Goal: Entertainment & Leisure: Consume media (video, audio)

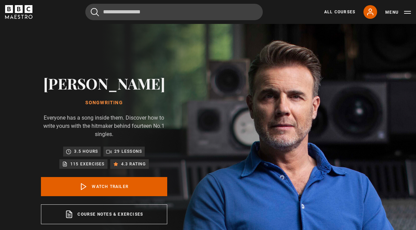
scroll to position [4, 0]
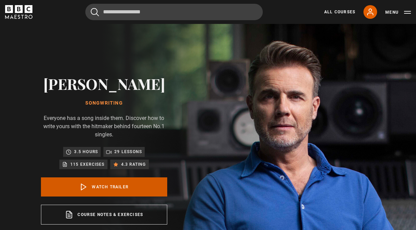
click at [104, 185] on link "Watch Trailer" at bounding box center [104, 186] width 126 height 19
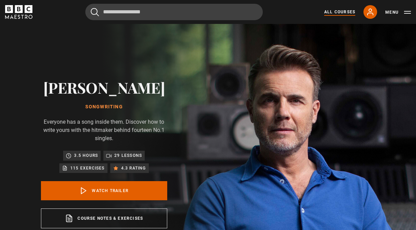
click at [342, 13] on link "All Courses" at bounding box center [339, 12] width 31 height 6
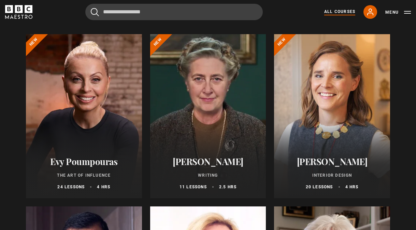
scroll to position [76, 0]
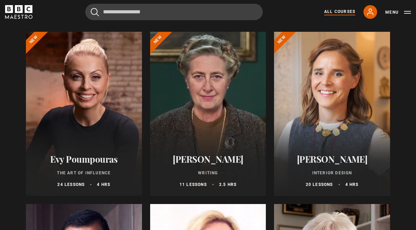
click at [329, 102] on div at bounding box center [332, 114] width 116 height 164
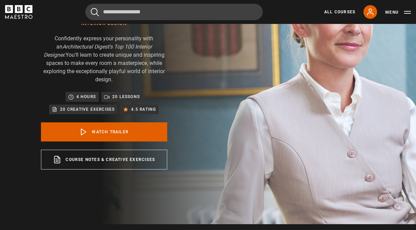
scroll to position [84, 0]
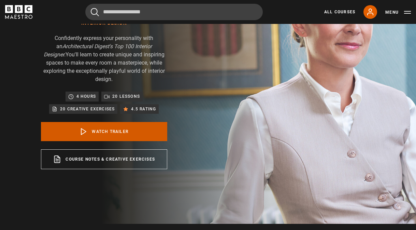
click at [83, 128] on link "Watch Trailer" at bounding box center [104, 131] width 126 height 19
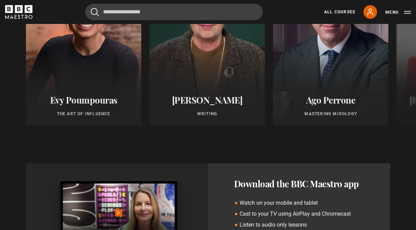
scroll to position [598, 0]
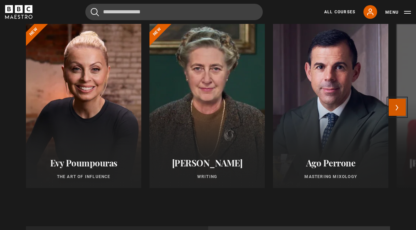
click at [395, 99] on button "Next" at bounding box center [397, 107] width 17 height 17
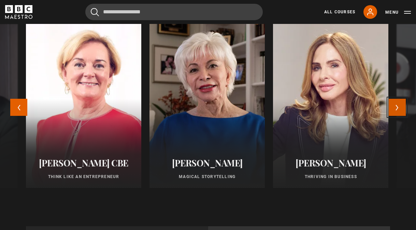
click at [395, 99] on button "Next" at bounding box center [397, 107] width 17 height 17
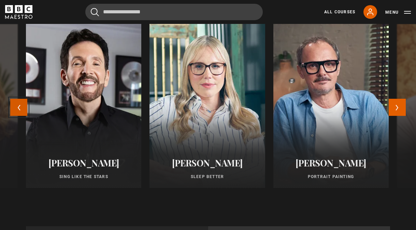
click at [20, 99] on button "Previous" at bounding box center [18, 107] width 17 height 17
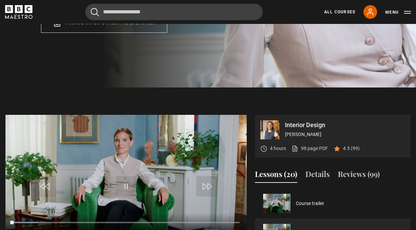
scroll to position [14, 0]
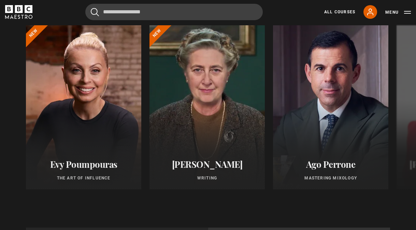
scroll to position [596, 0]
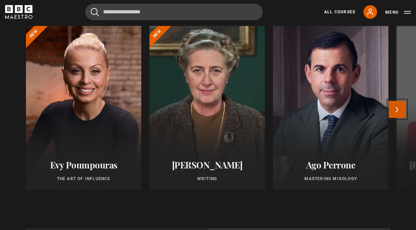
click at [394, 102] on button "Next" at bounding box center [397, 109] width 17 height 17
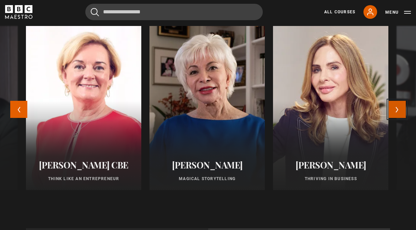
click at [394, 102] on button "Next" at bounding box center [397, 109] width 17 height 17
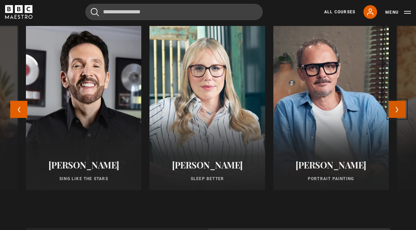
click at [393, 104] on button "Next" at bounding box center [397, 109] width 17 height 17
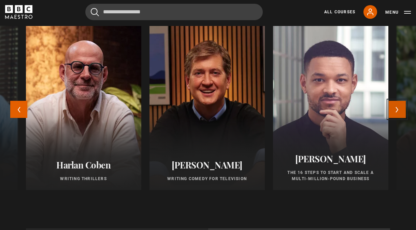
click at [393, 104] on button "Next" at bounding box center [397, 109] width 17 height 17
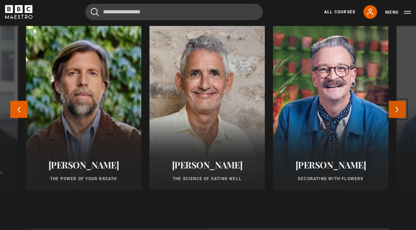
click at [393, 104] on button "Next" at bounding box center [397, 109] width 17 height 17
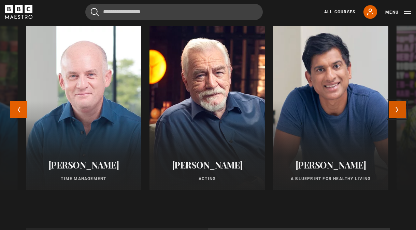
click at [393, 104] on button "Next" at bounding box center [397, 109] width 17 height 17
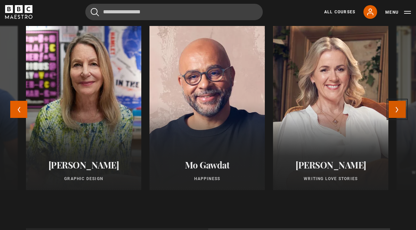
click at [393, 104] on button "Next" at bounding box center [397, 109] width 17 height 17
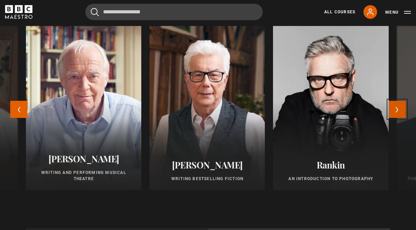
click at [393, 108] on button "Next" at bounding box center [397, 109] width 17 height 17
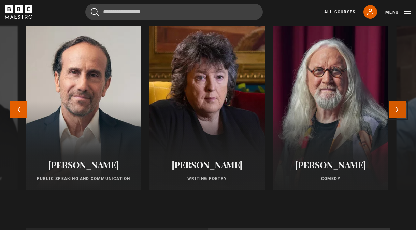
click at [393, 108] on button "Next" at bounding box center [397, 109] width 17 height 17
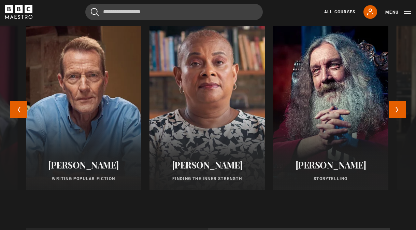
click at [205, 96] on div at bounding box center [207, 108] width 127 height 180
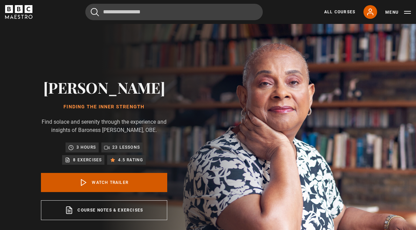
click at [99, 184] on link "Watch Trailer" at bounding box center [104, 182] width 126 height 19
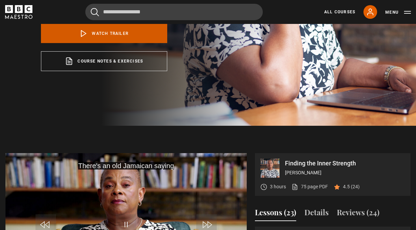
scroll to position [219, 0]
